Goal: Complete application form

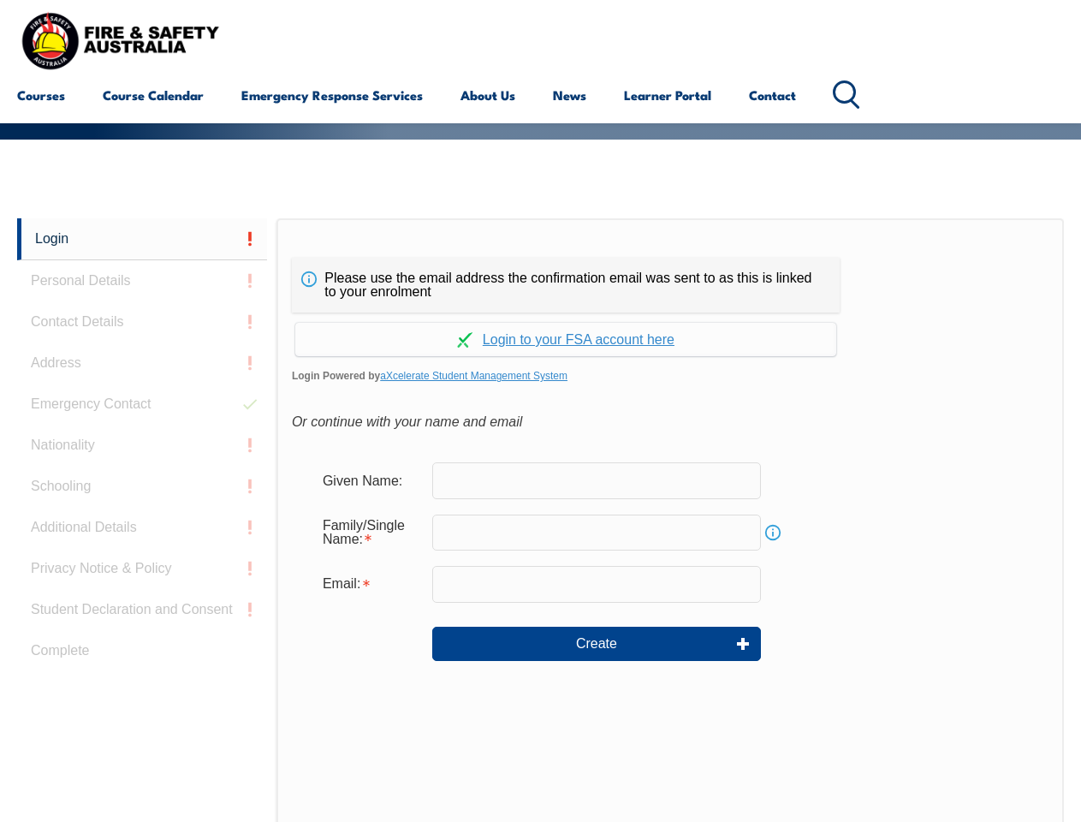
click at [540, 261] on div "Please use the email address the confirmation email was sent to as this is link…" at bounding box center [566, 285] width 548 height 55
click at [540, 520] on input "text" at bounding box center [596, 532] width 329 height 36
click at [142, 239] on link "Login" at bounding box center [142, 239] width 250 height 42
click at [142, 281] on div "Login Personal Details Contact Details Address Emergency Contact Nationality Sc…" at bounding box center [146, 645] width 259 height 855
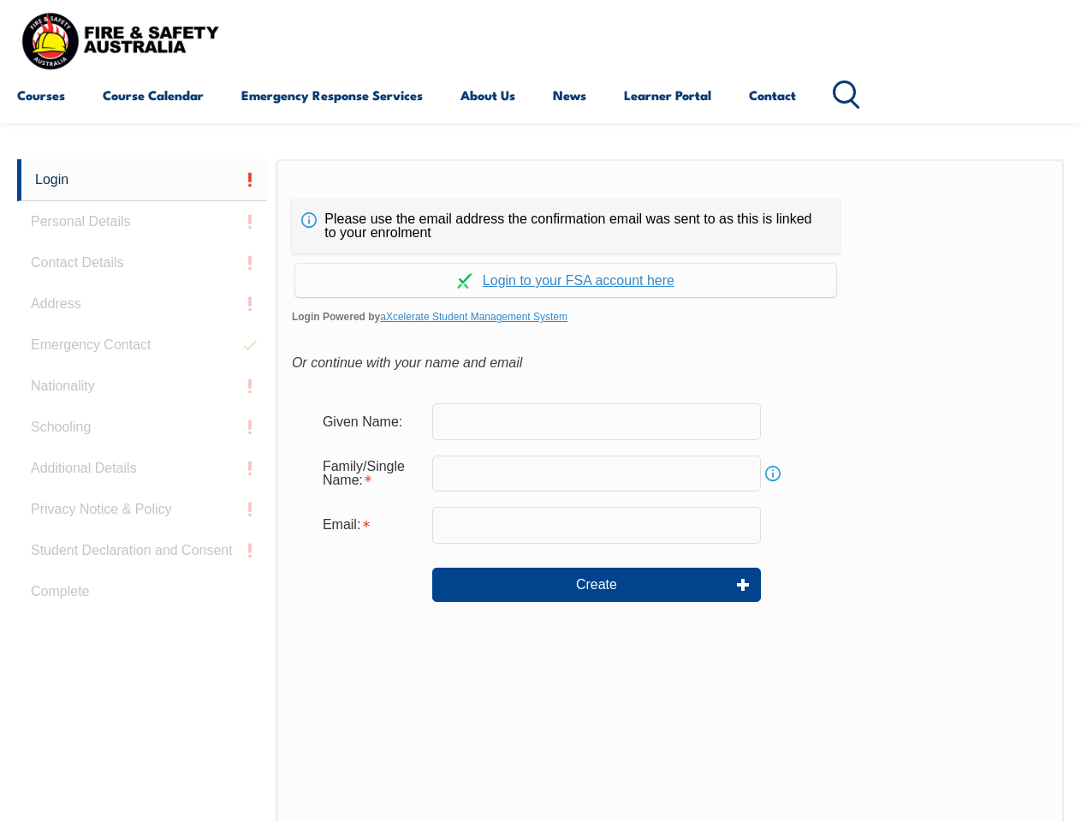
click at [142, 322] on div "Login Personal Details Contact Details Address Emergency Contact Nationality Sc…" at bounding box center [146, 586] width 259 height 855
click at [142, 363] on div "Login Personal Details Contact Details Address Emergency Contact Nationality Sc…" at bounding box center [146, 586] width 259 height 855
click at [142, 404] on div "Login Personal Details Contact Details Address Emergency Contact Nationality Sc…" at bounding box center [146, 586] width 259 height 855
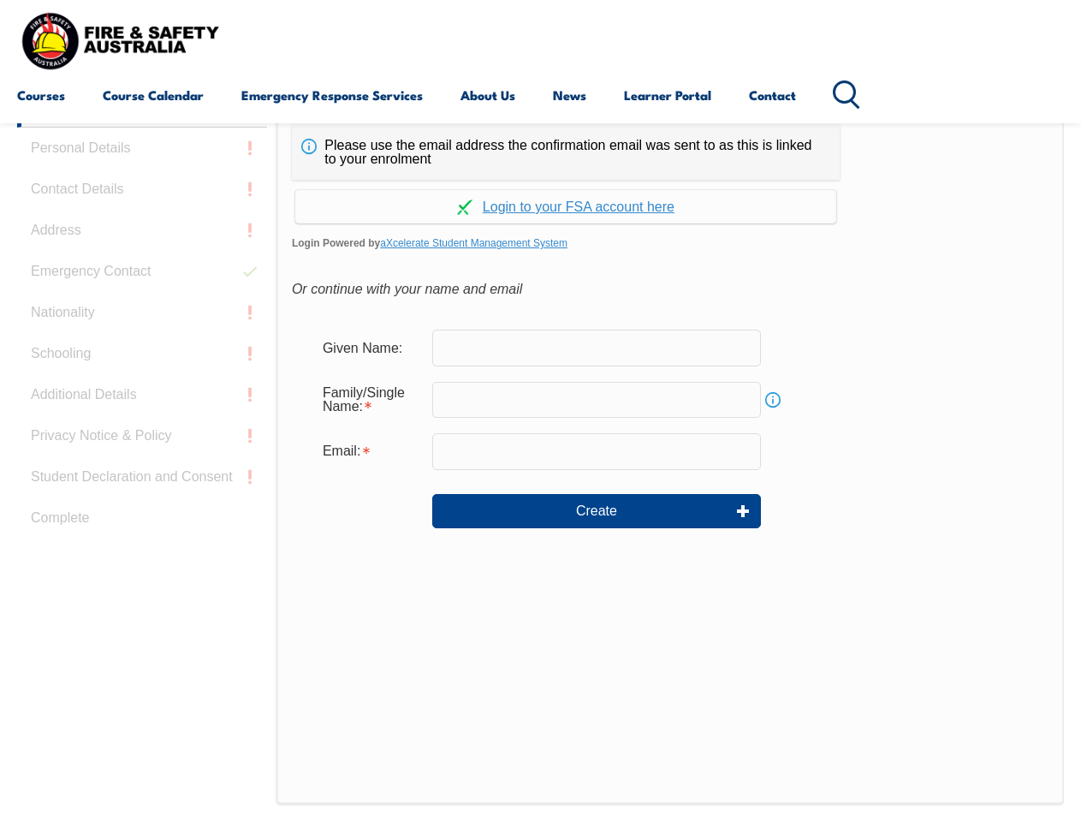
click at [142, 445] on div "Login Personal Details Contact Details Address Emergency Contact Nationality Sc…" at bounding box center [146, 513] width 259 height 855
click at [142, 486] on div "Login Personal Details Contact Details Address Emergency Contact Nationality Sc…" at bounding box center [146, 513] width 259 height 855
click at [142, 527] on div "Login Personal Details Contact Details Address Emergency Contact Nationality Sc…" at bounding box center [146, 513] width 259 height 855
